Goal: Task Accomplishment & Management: Complete application form

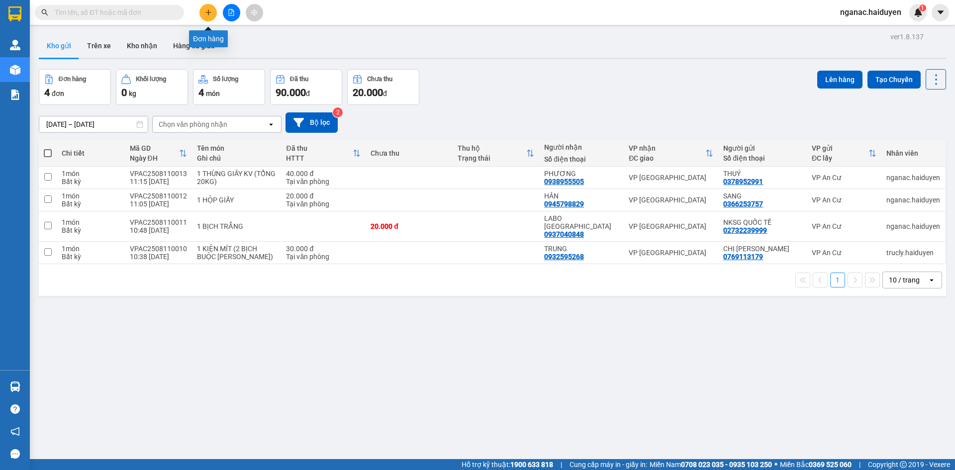
click at [205, 12] on icon "plus" at bounding box center [208, 12] width 7 height 7
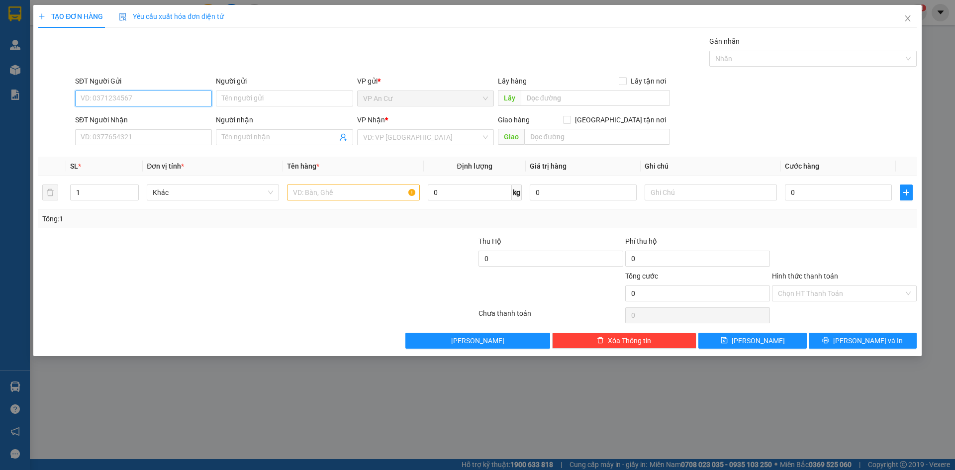
click at [136, 99] on input "SĐT Người Gửi" at bounding box center [143, 99] width 137 height 16
click at [136, 115] on div "0976542445 - SẮT" at bounding box center [143, 118] width 125 height 11
type input "0976542445"
type input "SẮT"
type input "0854667328"
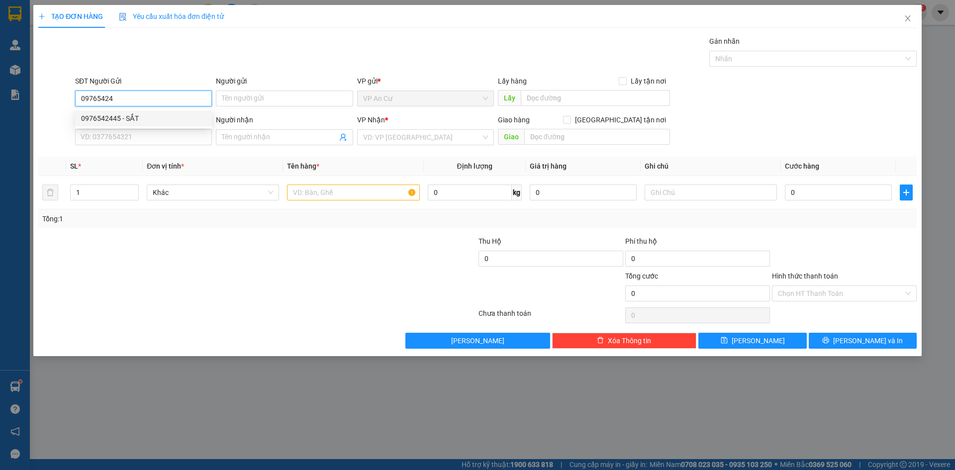
type input "THẮNG"
type input "30.000"
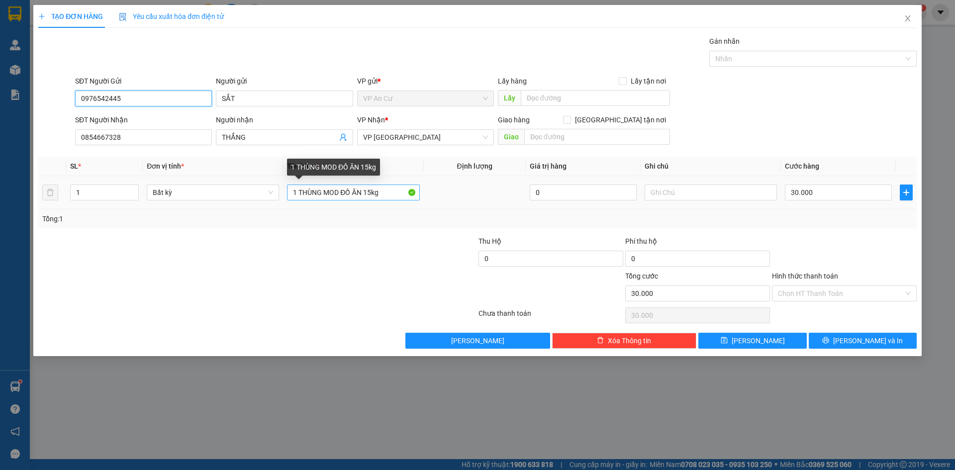
type input "0976542445"
drag, startPoint x: 383, startPoint y: 194, endPoint x: 342, endPoint y: 199, distance: 41.6
click at [342, 199] on input "1 THÙNG MOD ĐỒ ĂN 15kg" at bounding box center [353, 193] width 132 height 16
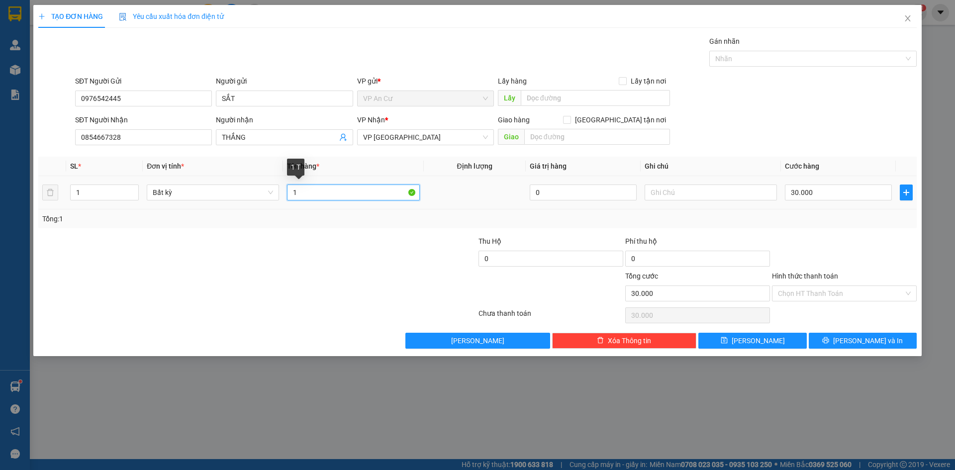
type input "1"
type input "1 THÙNG MOD DÁN CHUNG CÁI CHUNG"
click at [680, 197] on input "text" at bounding box center [711, 193] width 132 height 16
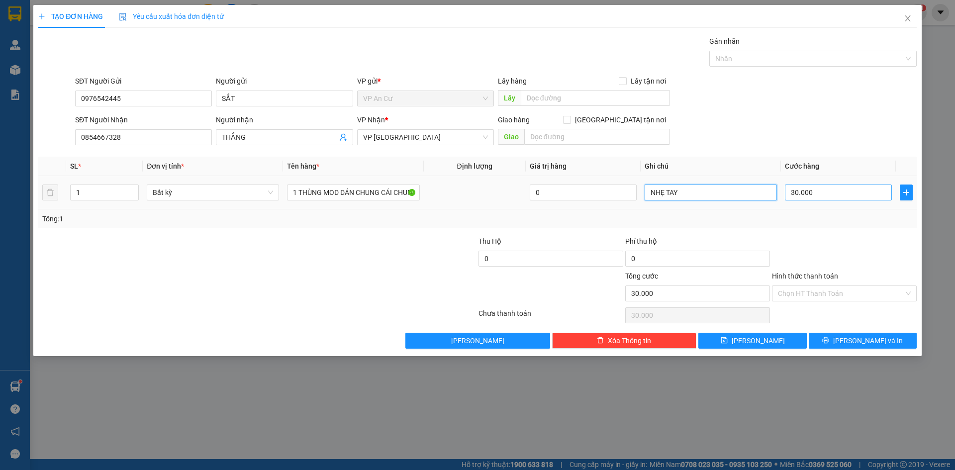
type input "NHẸ TAY"
click at [829, 196] on input "30.000" at bounding box center [838, 193] width 107 height 16
type input "0"
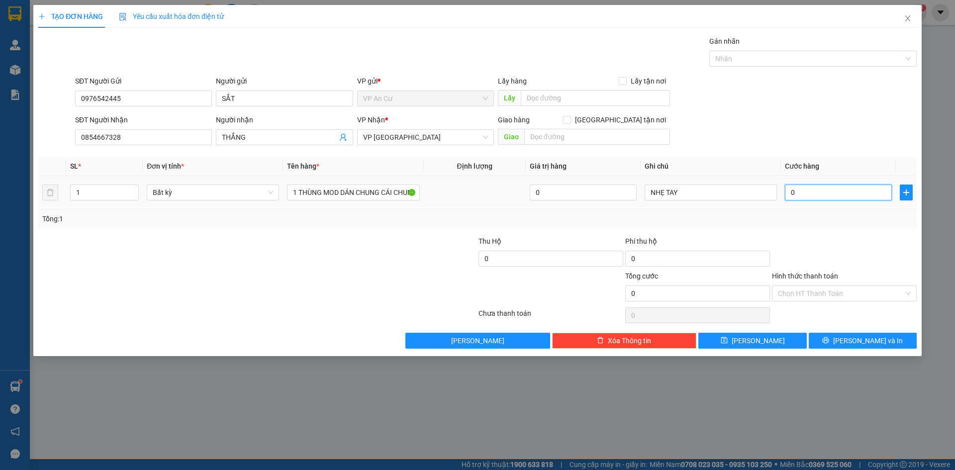
type input "2"
type input "02"
type input "20"
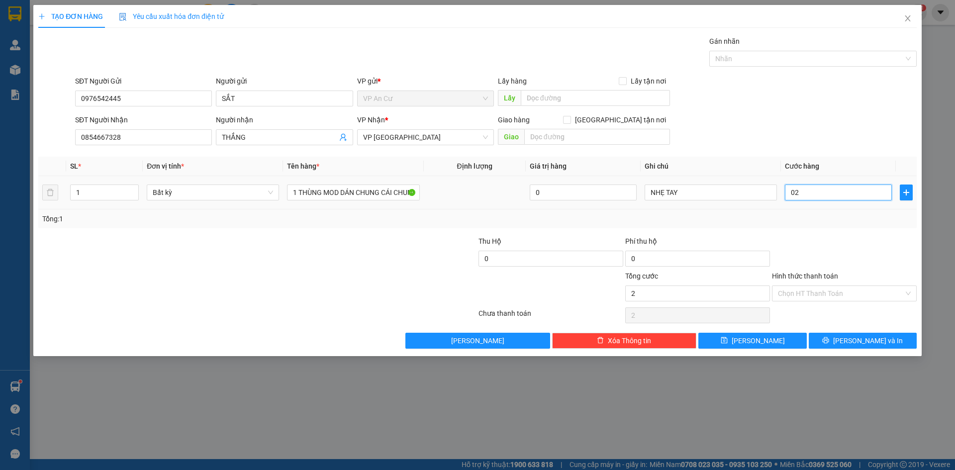
type input "020"
type input "200"
type input "0.200"
type input "2.000"
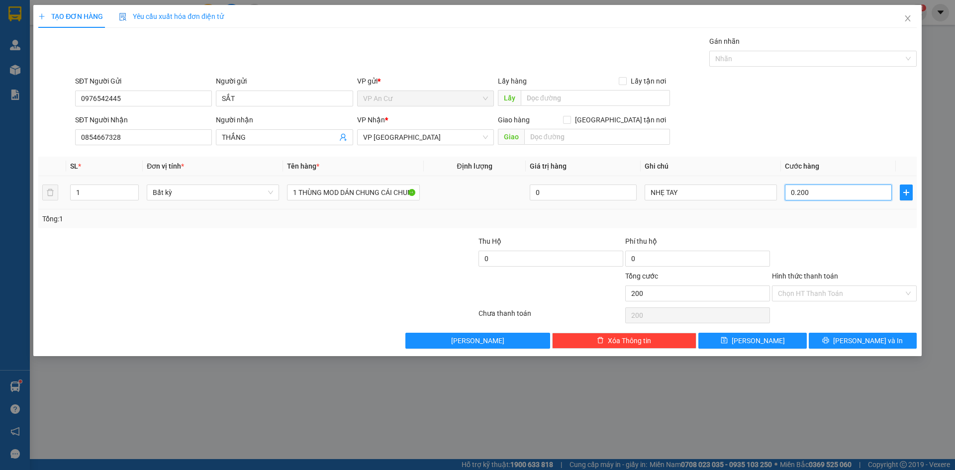
type input "2.000"
type input "02.000"
type input "20.000"
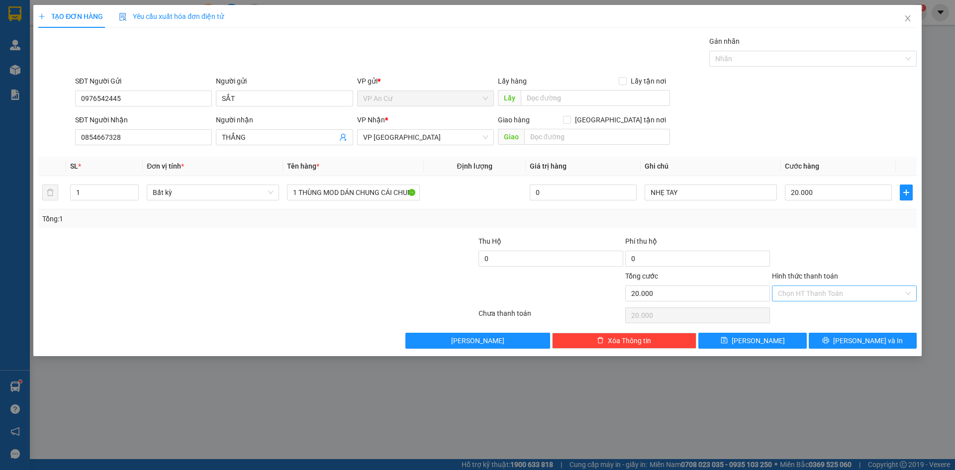
click at [836, 294] on input "Hình thức thanh toán" at bounding box center [841, 293] width 126 height 15
click at [819, 315] on div "Tại văn phòng" at bounding box center [844, 313] width 133 height 11
type input "0"
click at [841, 342] on button "[PERSON_NAME] và In" at bounding box center [863, 341] width 108 height 16
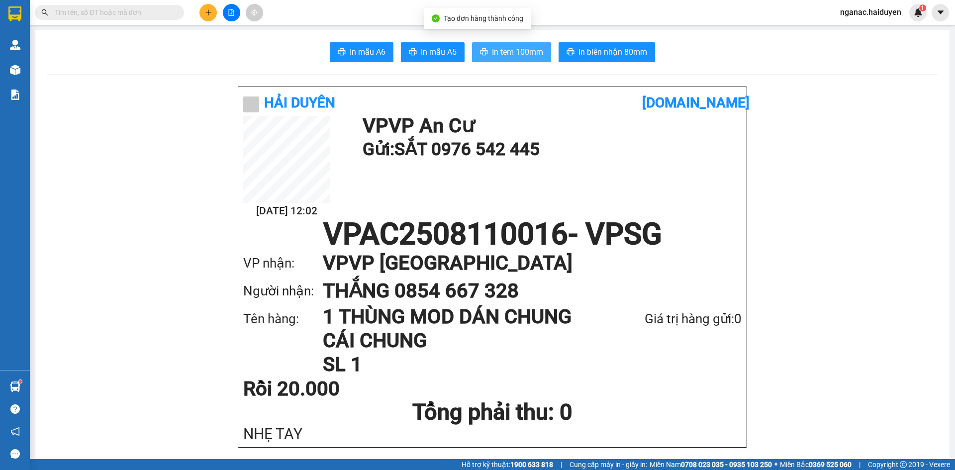
click at [507, 54] on span "In tem 100mm" at bounding box center [517, 52] width 51 height 12
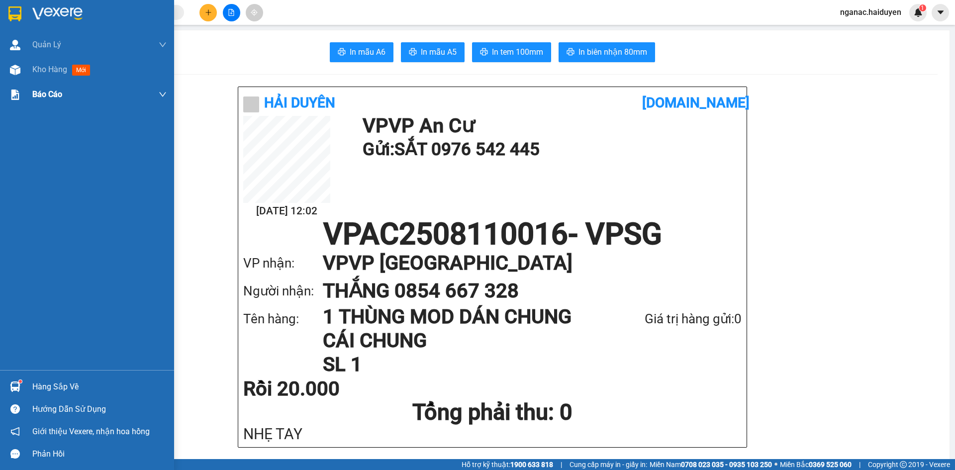
drag, startPoint x: 37, startPoint y: 66, endPoint x: 129, endPoint y: 100, distance: 97.9
click at [37, 66] on span "Kho hàng" at bounding box center [49, 69] width 35 height 9
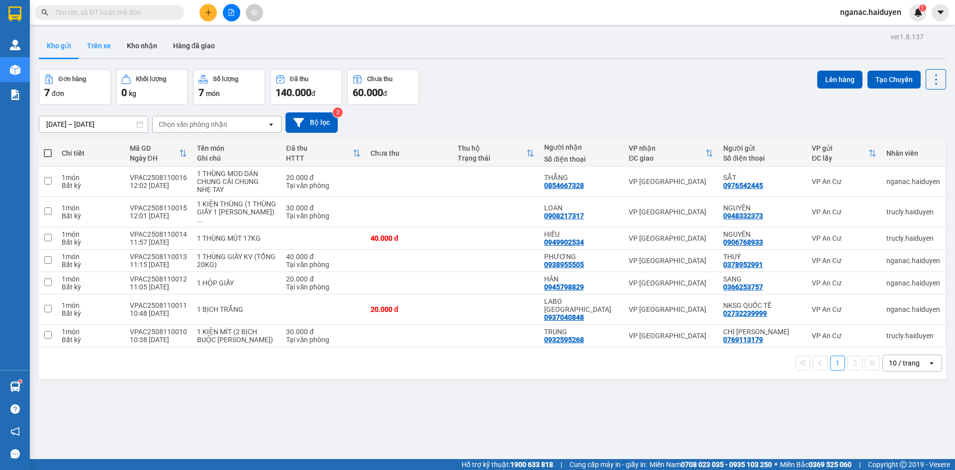
click at [106, 44] on button "Trên xe" at bounding box center [99, 46] width 40 height 24
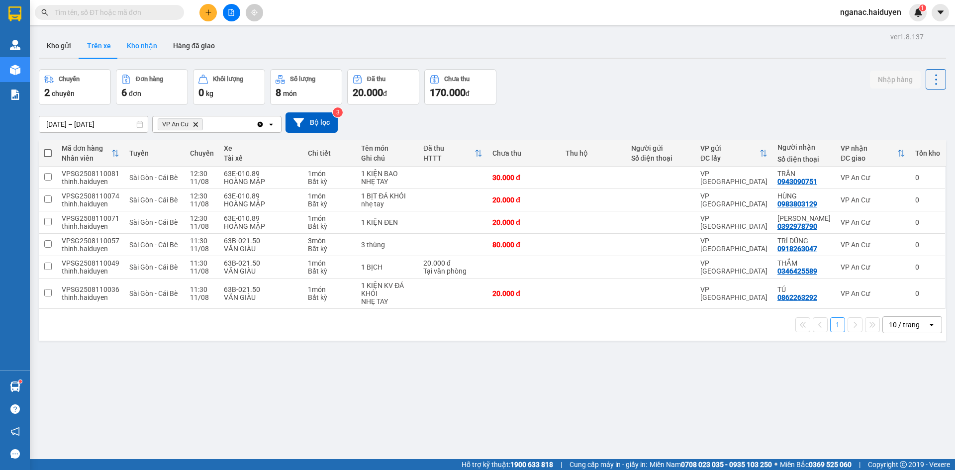
click at [142, 40] on button "Kho nhận" at bounding box center [142, 46] width 46 height 24
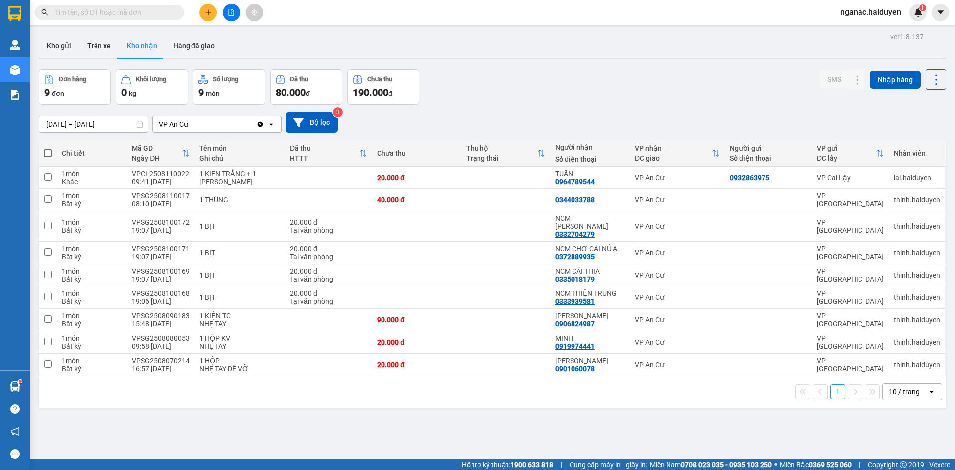
click at [448, 426] on div "ver 1.8.137 Kho gửi Trên xe Kho nhận Hàng đã giao Đơn hàng 9 đơn Khối lượng 0 k…" at bounding box center [492, 265] width 915 height 470
click at [101, 43] on button "Trên xe" at bounding box center [99, 46] width 40 height 24
type input "[DATE] – [DATE]"
